Goal: Find specific page/section: Find specific page/section

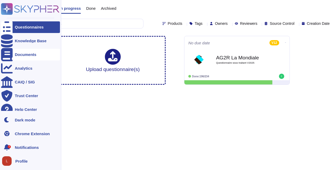
click at [11, 52] on div at bounding box center [7, 55] width 12 height 12
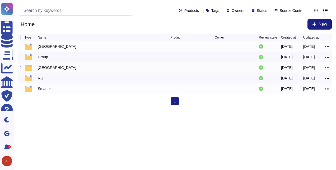
click at [43, 70] on div "[GEOGRAPHIC_DATA]" at bounding box center [57, 67] width 39 height 5
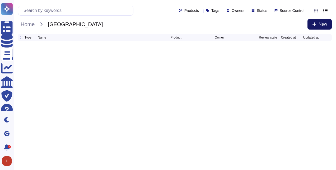
click at [316, 25] on icon at bounding box center [314, 24] width 4 height 4
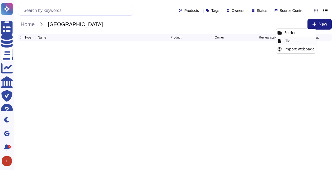
click at [298, 43] on div "File" at bounding box center [296, 41] width 40 height 8
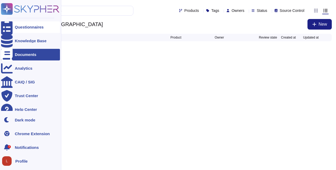
click at [23, 27] on div "Questionnaires" at bounding box center [29, 27] width 29 height 4
